Goal: Task Accomplishment & Management: Manage account settings

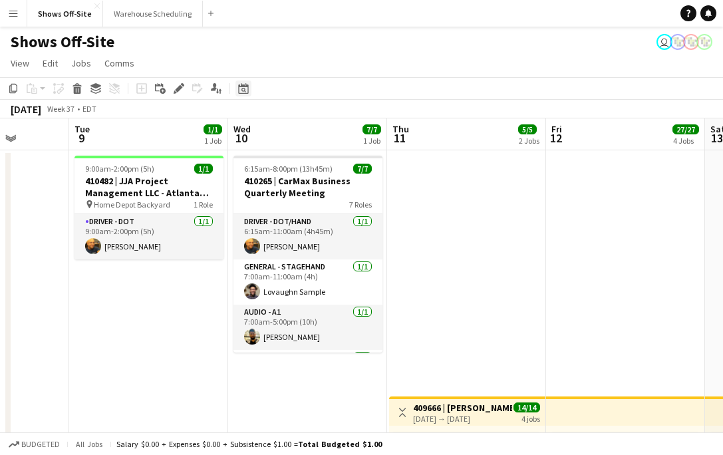
click at [244, 89] on icon at bounding box center [244, 90] width 5 height 5
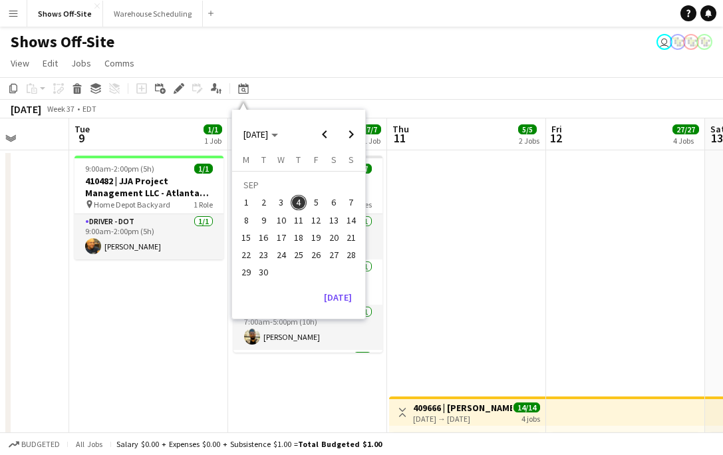
click at [336, 254] on span "27" at bounding box center [334, 255] width 16 height 16
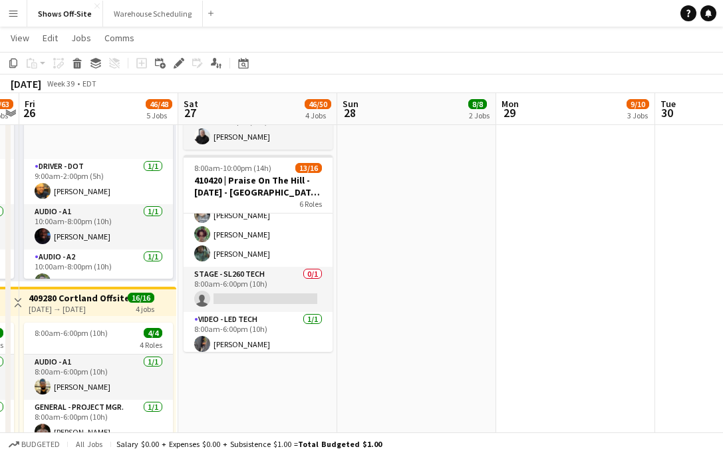
scroll to position [139, 0]
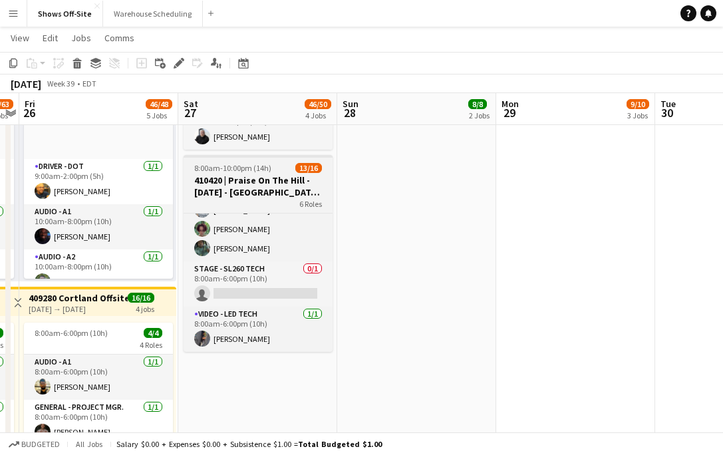
click at [283, 182] on h3 "410420 | Praise On The Hill - September 2025 - Calhoun, GA" at bounding box center [258, 186] width 149 height 24
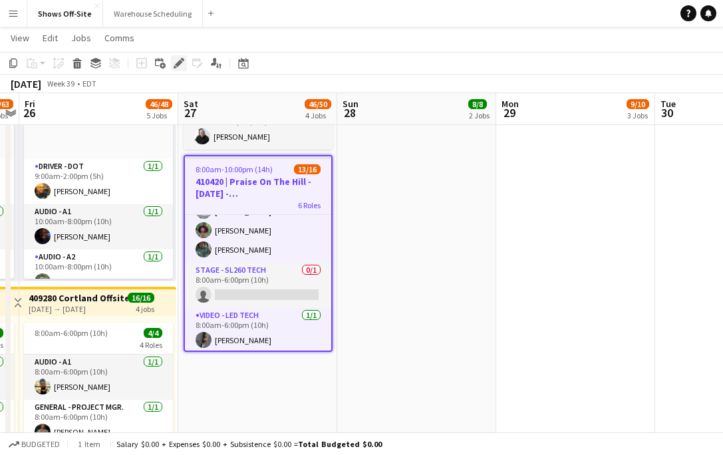
click at [176, 64] on icon at bounding box center [178, 63] width 7 height 7
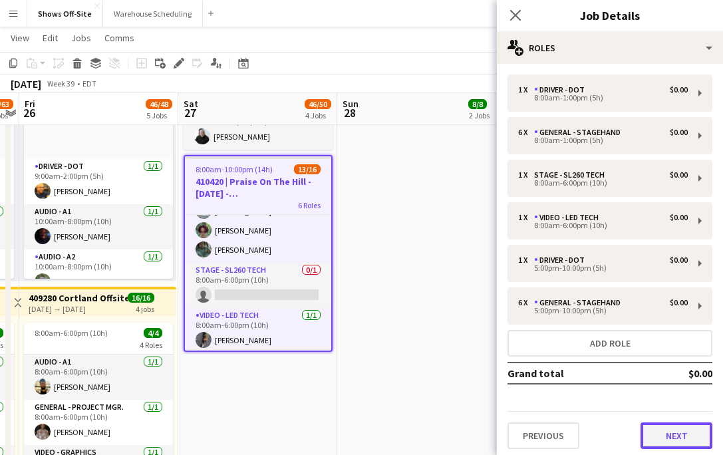
click at [648, 431] on button "Next" at bounding box center [677, 436] width 72 height 27
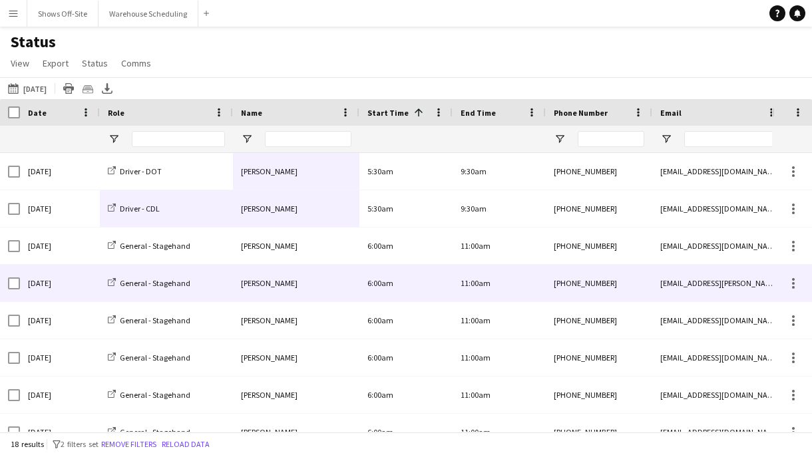
scroll to position [1, 0]
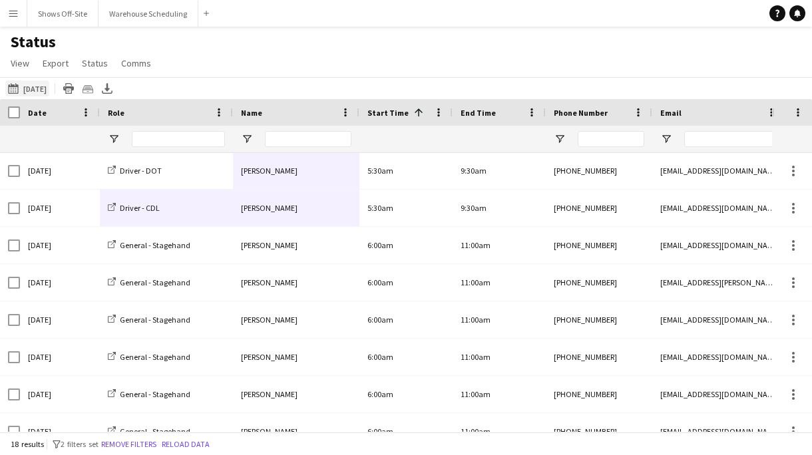
click at [49, 89] on button "[DATE] to [DATE] [DATE]" at bounding box center [27, 89] width 44 height 16
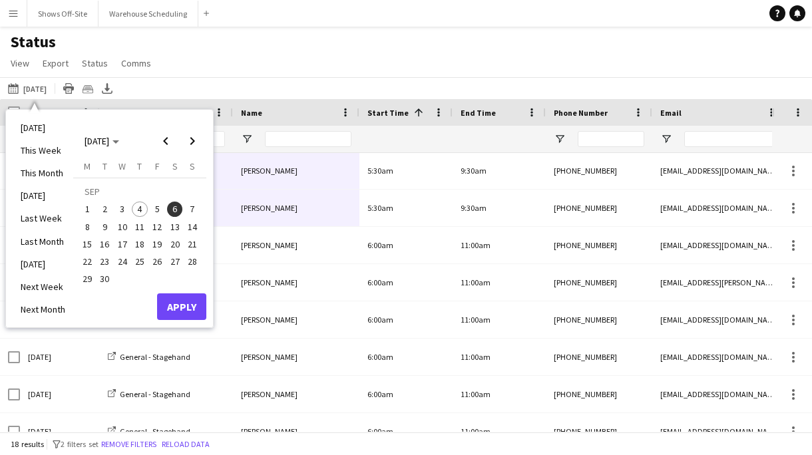
click at [125, 230] on span "10" at bounding box center [122, 227] width 16 height 16
click at [189, 315] on button "Apply" at bounding box center [181, 307] width 49 height 27
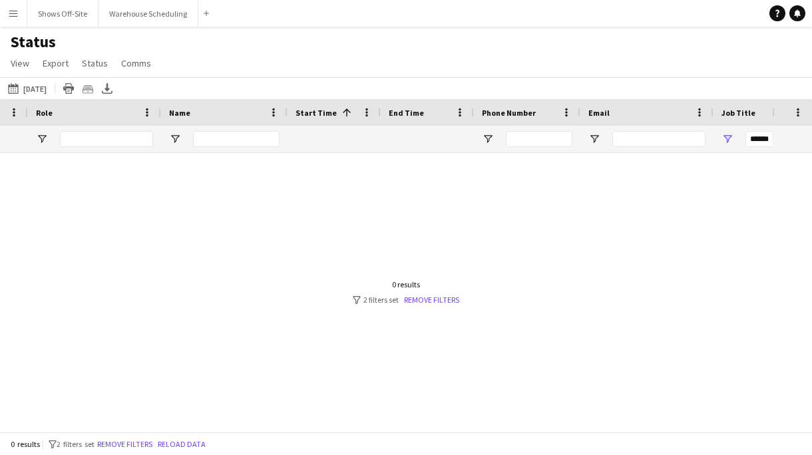
scroll to position [0, 0]
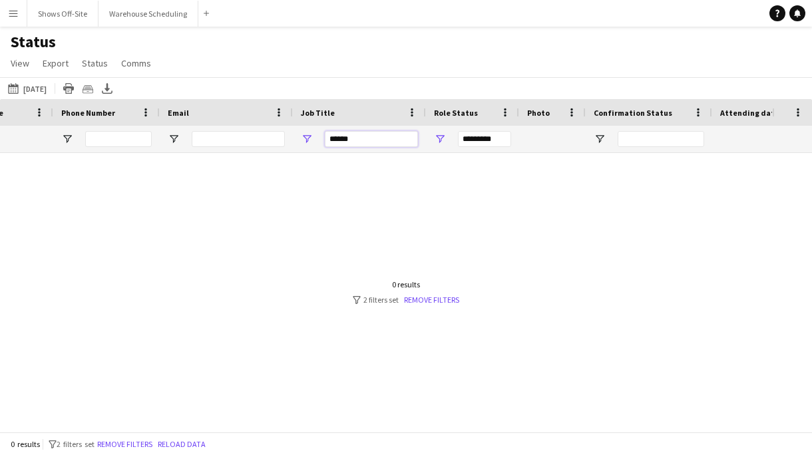
click at [359, 142] on input "******" at bounding box center [371, 139] width 93 height 16
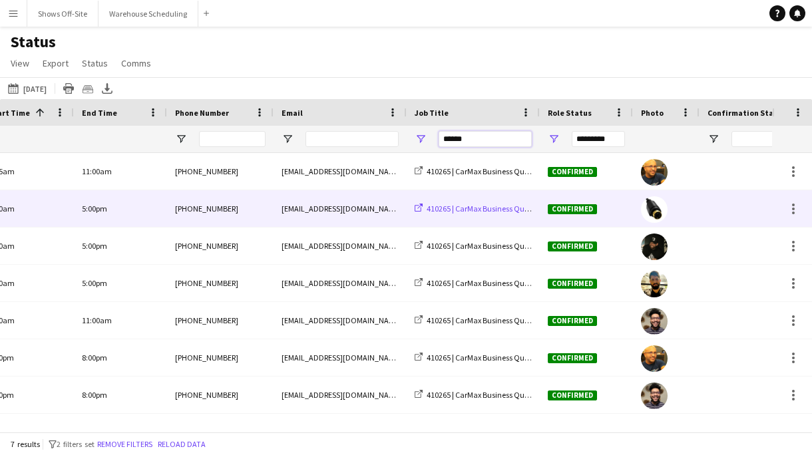
scroll to position [0, 173]
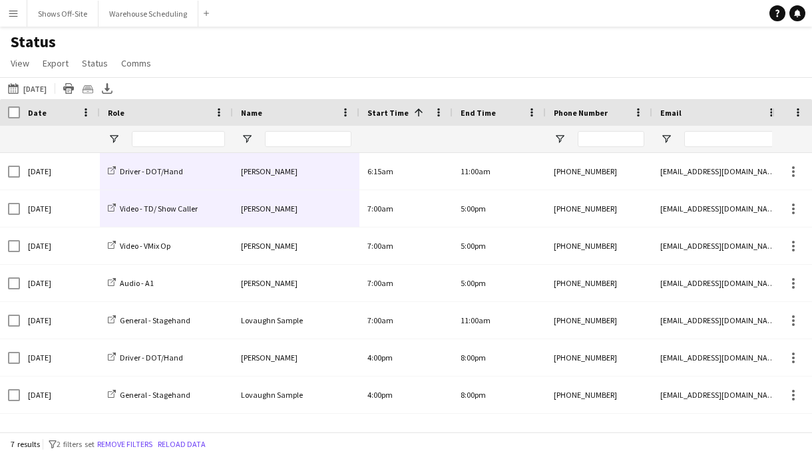
type input "******"
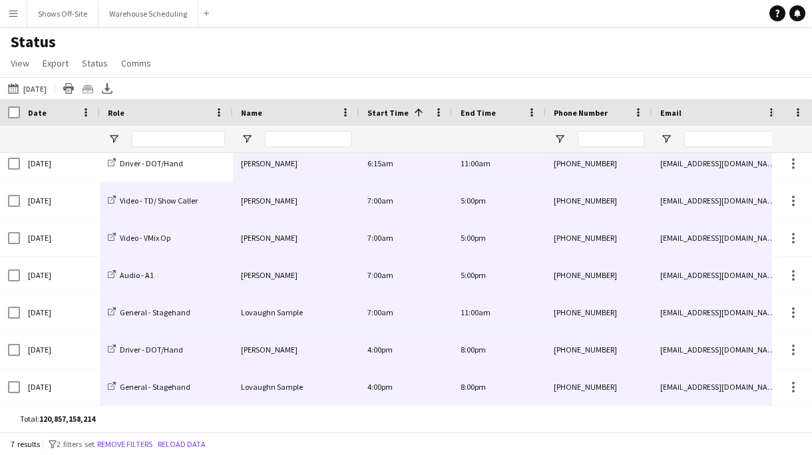
drag, startPoint x: 181, startPoint y: 160, endPoint x: 692, endPoint y: 373, distance: 553.8
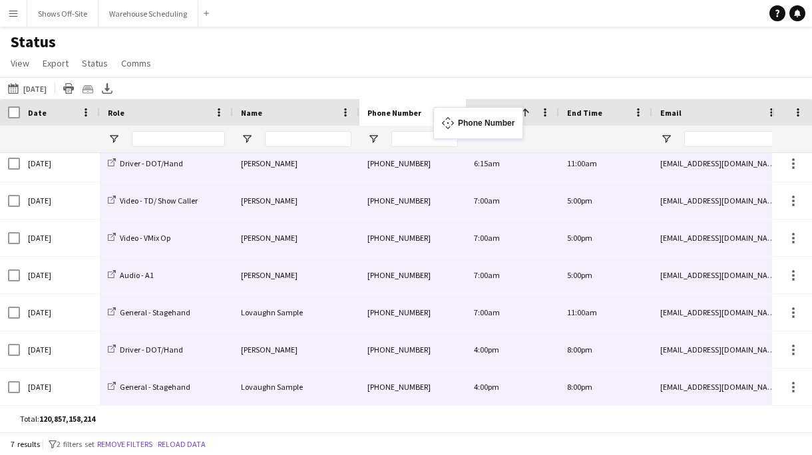
drag, startPoint x: 569, startPoint y: 111, endPoint x: 441, endPoint y: 115, distance: 128.5
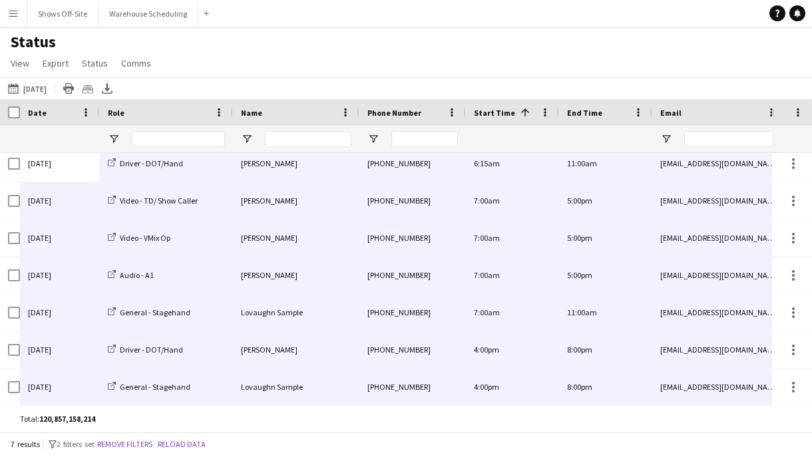
drag, startPoint x: 64, startPoint y: 173, endPoint x: 693, endPoint y: 425, distance: 677.4
click at [693, 425] on div "Drag here to set row groups Date Photo Name Confirmation Status Attending date/…" at bounding box center [406, 265] width 812 height 333
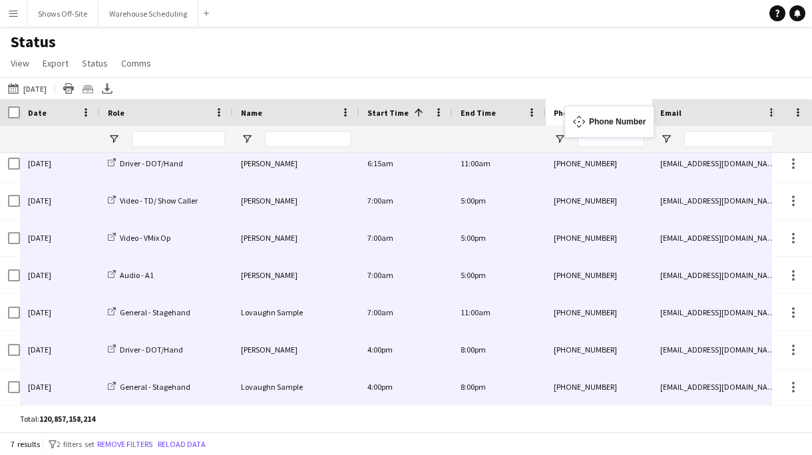
drag, startPoint x: 417, startPoint y: 112, endPoint x: 569, endPoint y: 114, distance: 152.4
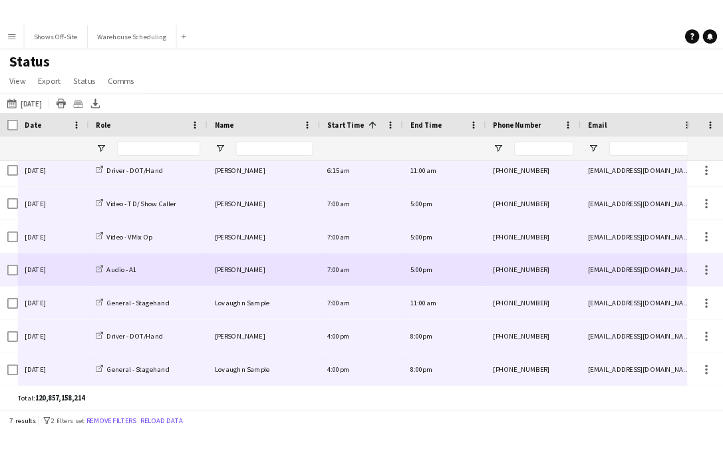
scroll to position [0, 0]
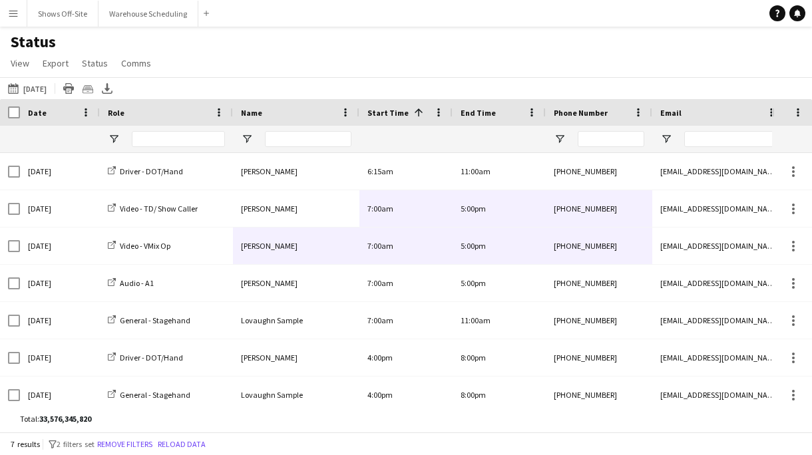
drag, startPoint x: 276, startPoint y: 211, endPoint x: 606, endPoint y: 228, distance: 330.6
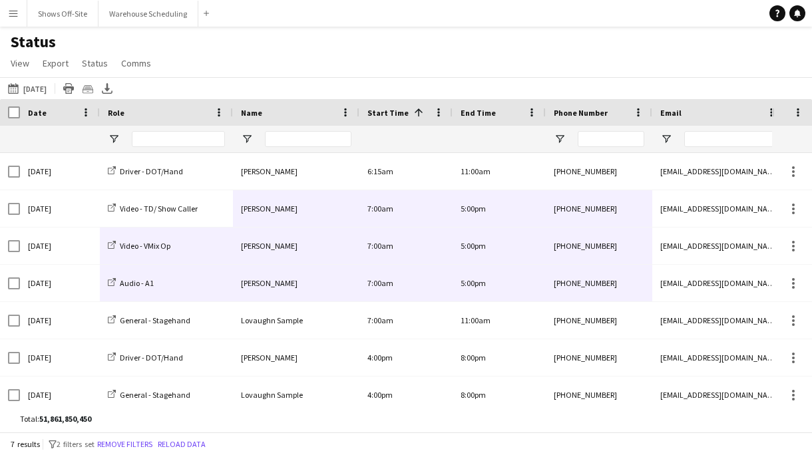
drag, startPoint x: 183, startPoint y: 218, endPoint x: 583, endPoint y: 296, distance: 407.5
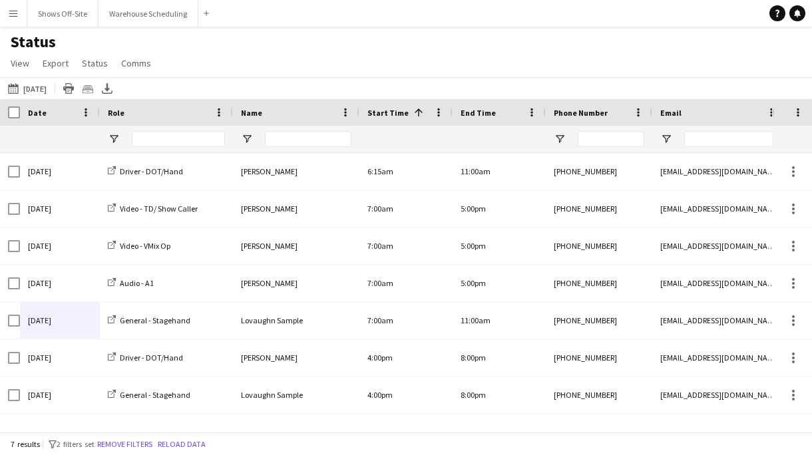
drag, startPoint x: 60, startPoint y: 351, endPoint x: 74, endPoint y: 329, distance: 26.6
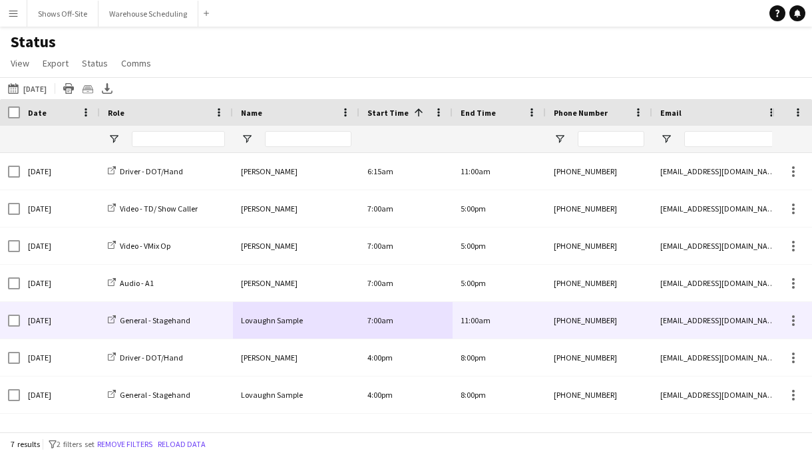
drag, startPoint x: 200, startPoint y: 325, endPoint x: 449, endPoint y: 331, distance: 249.7
drag, startPoint x: 482, startPoint y: 331, endPoint x: 202, endPoint y: 325, distance: 280.3
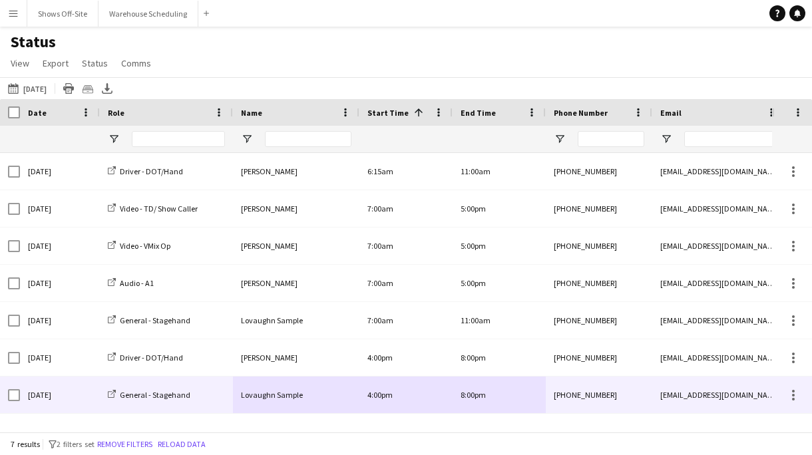
drag, startPoint x: 192, startPoint y: 405, endPoint x: 457, endPoint y: 399, distance: 265.6
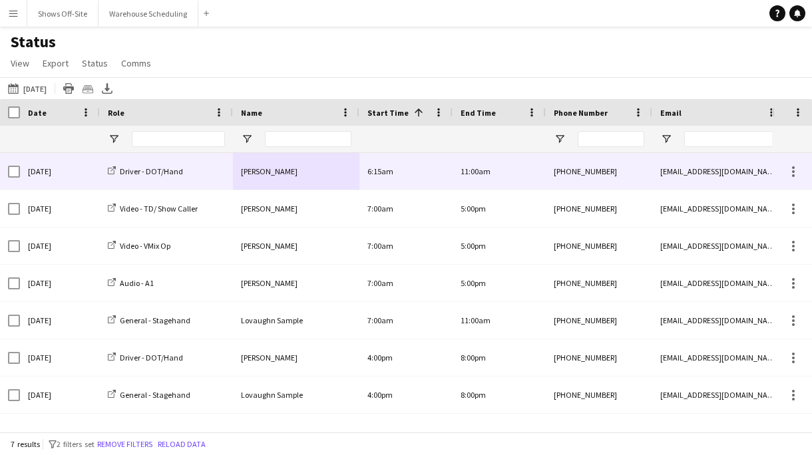
drag, startPoint x: 194, startPoint y: 173, endPoint x: 287, endPoint y: 174, distance: 92.5
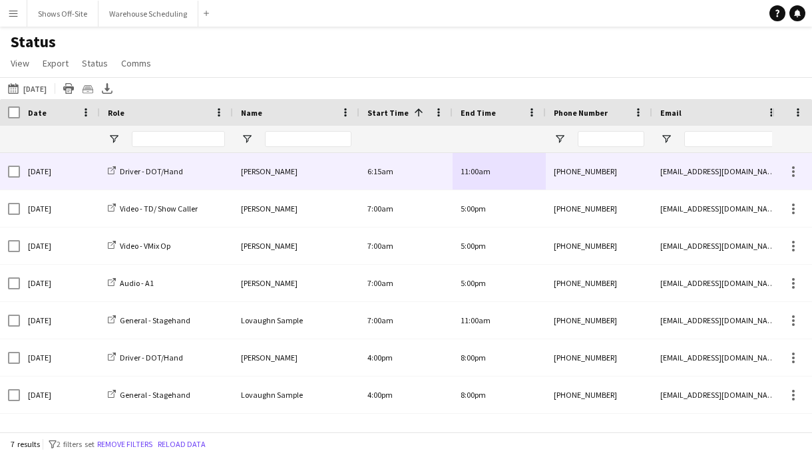
drag, startPoint x: 391, startPoint y: 179, endPoint x: 467, endPoint y: 178, distance: 75.9
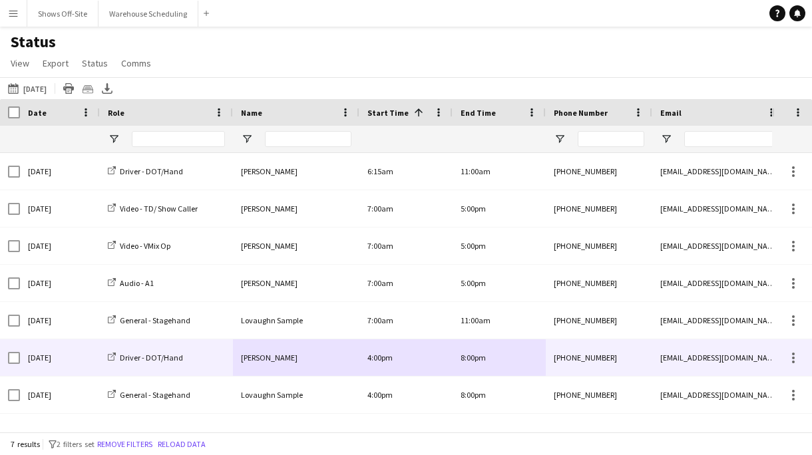
drag, startPoint x: 176, startPoint y: 364, endPoint x: 461, endPoint y: 363, distance: 284.2
